Goal: Transaction & Acquisition: Purchase product/service

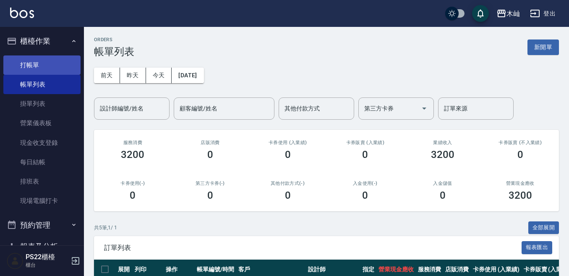
click at [49, 63] on link "打帳單" at bounding box center [41, 64] width 77 height 19
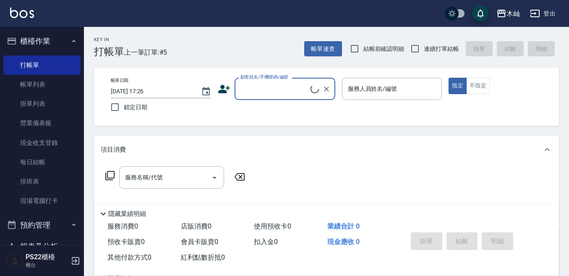
scroll to position [133, 0]
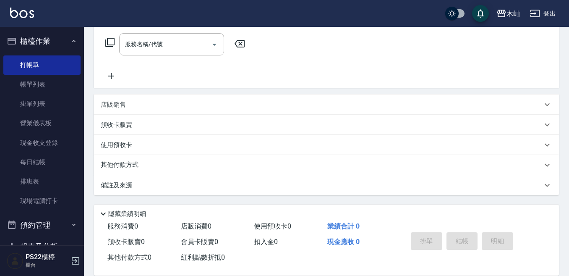
click at [127, 109] on div "店販銷售" at bounding box center [326, 104] width 465 height 20
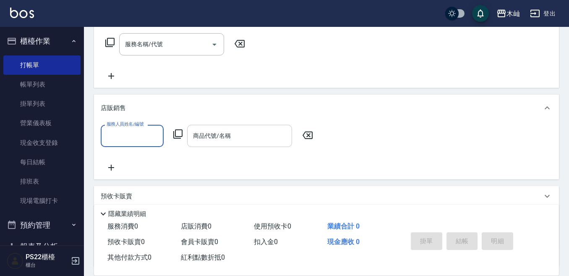
scroll to position [0, 0]
click at [237, 135] on input "商品代號/名稱" at bounding box center [239, 135] width 97 height 15
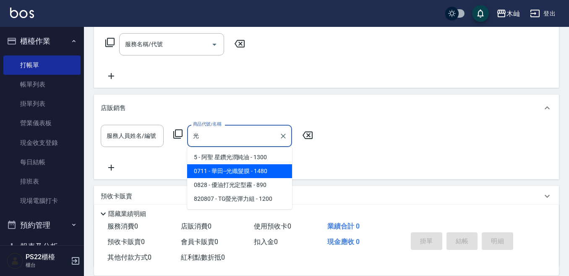
click at [230, 172] on span "0711 - 華田--光纖髮膜 - 1480" at bounding box center [239, 171] width 105 height 14
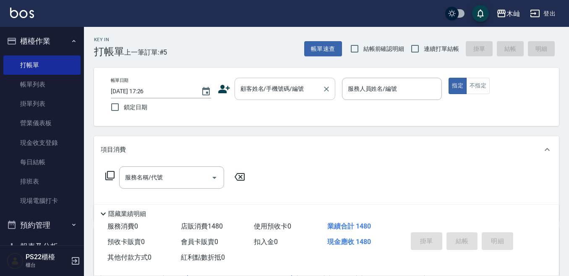
type input "華田--光纖髮膜"
click at [266, 83] on div "顧客姓名/手機號碼/編號 顧客姓名/手機號碼/編號" at bounding box center [284, 89] width 101 height 22
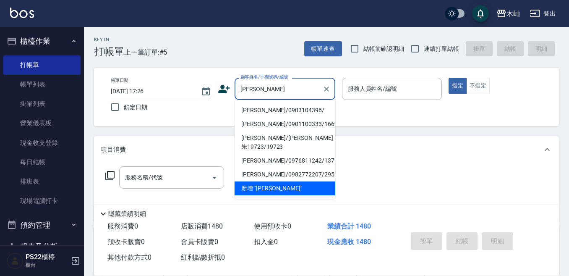
click at [282, 107] on li "[PERSON_NAME]/0903104396/" at bounding box center [284, 110] width 101 height 14
type input "[PERSON_NAME]/0903104396/"
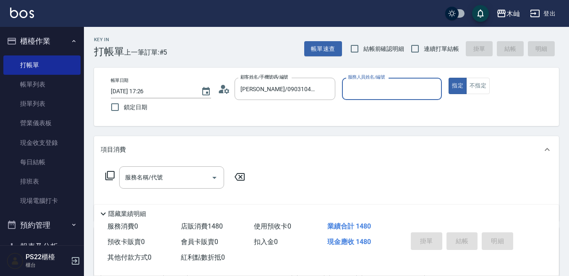
type input "雅芳-012"
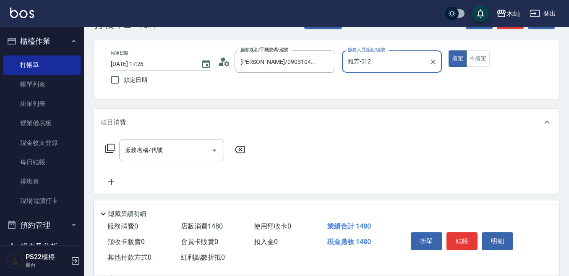
scroll to position [42, 0]
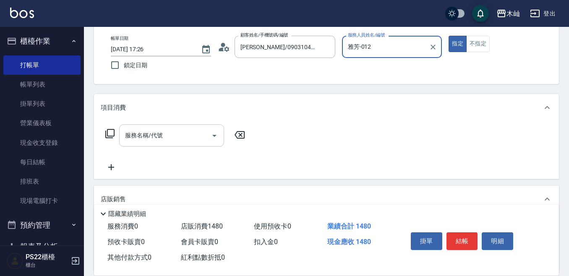
click at [198, 133] on input "服務名稱/代號" at bounding box center [165, 135] width 85 height 15
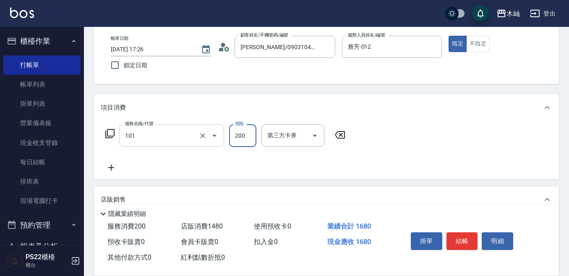
type input "洗髮(101)"
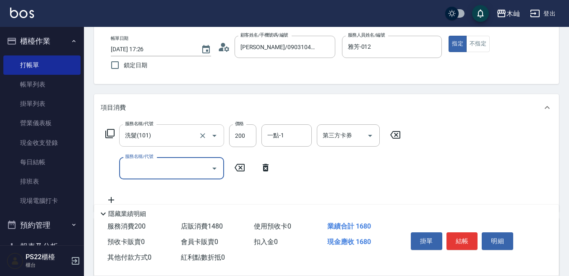
type input "9"
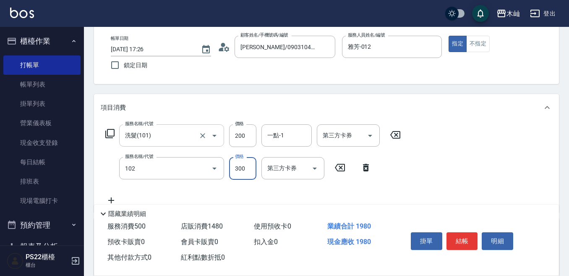
type input "精油洗髮(102)"
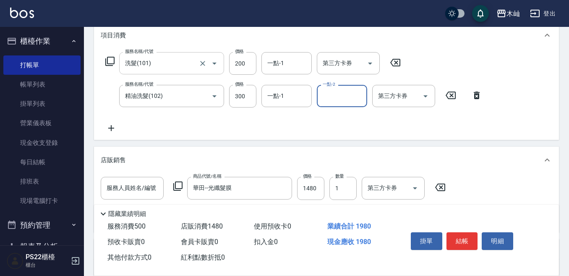
scroll to position [126, 0]
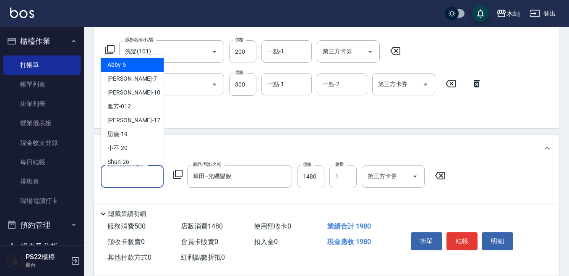
click at [143, 173] on input "服務人員姓名/編號" at bounding box center [131, 176] width 55 height 15
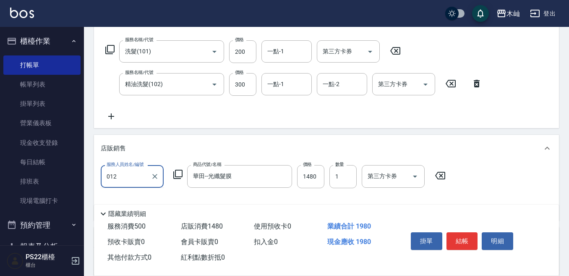
type input "雅芳-012"
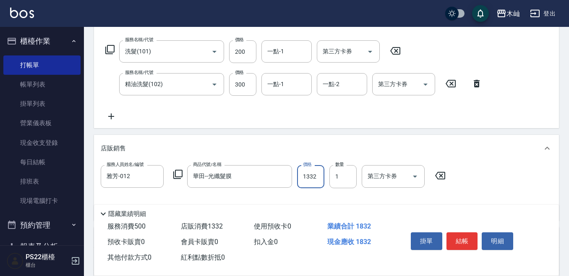
type input "1332"
click at [247, 196] on div "服務人員姓名/編號 雅芳-012 服務人員姓名/編號 商品代號/名稱 華田--光纖髮膜 商品代號/名稱 價格 1332 價格 數量 1 數量 第三方卡券 第三…" at bounding box center [326, 189] width 451 height 48
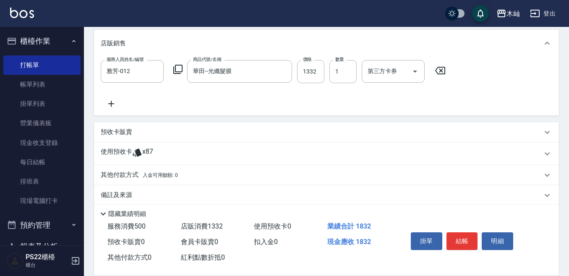
scroll to position [241, 0]
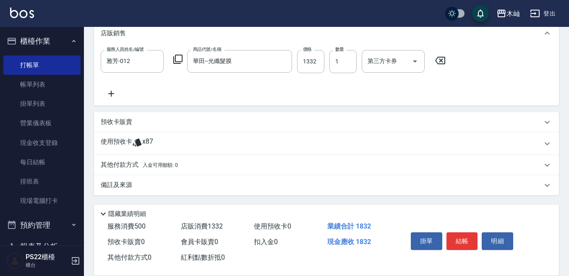
click at [131, 164] on p "其他付款方式 入金可用餘額: 0" at bounding box center [139, 164] width 77 height 9
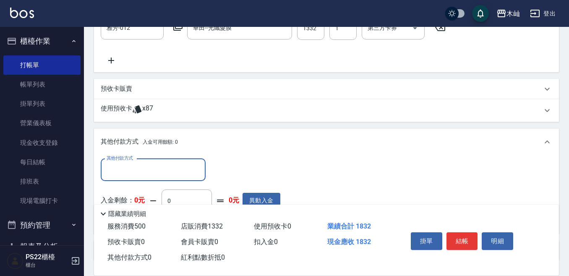
scroll to position [0, 0]
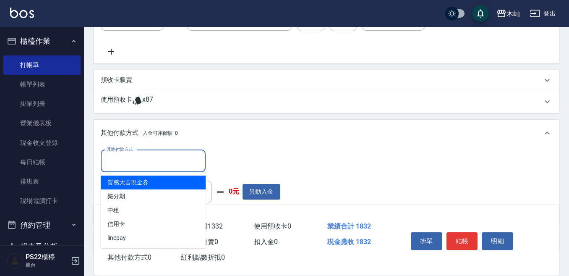
click at [138, 164] on input "其他付款方式" at bounding box center [152, 161] width 97 height 15
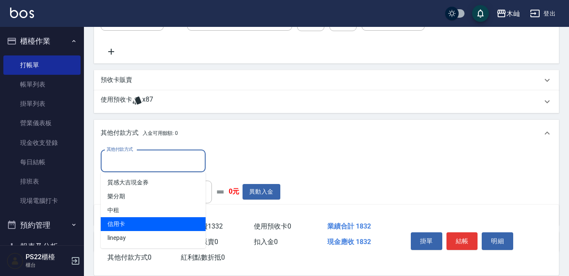
click at [148, 222] on span "信用卡" at bounding box center [153, 224] width 105 height 14
type input "信用卡"
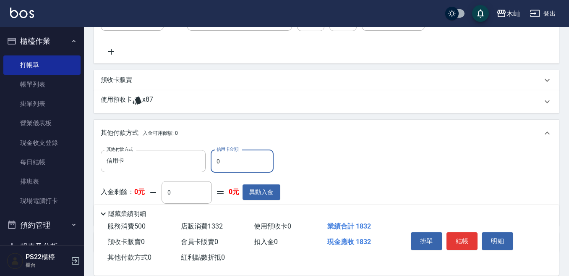
click at [226, 164] on input "0" at bounding box center [242, 161] width 63 height 23
type input "1800"
